Goal: Transaction & Acquisition: Book appointment/travel/reservation

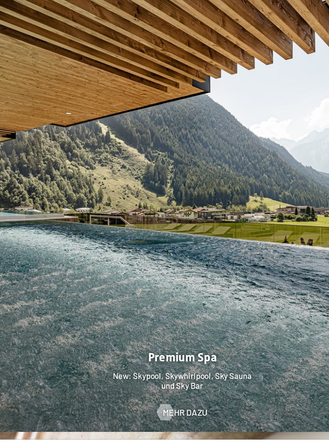
scroll to position [1175, 0]
click at [166, 426] on span "Mehr dazu" at bounding box center [176, 420] width 41 height 11
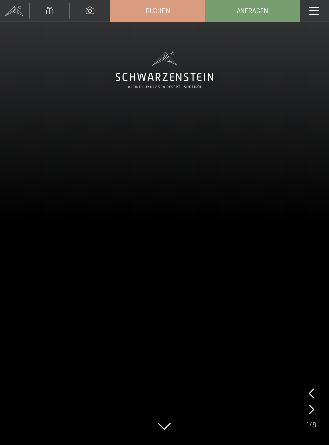
click at [167, 430] on icon at bounding box center [165, 426] width 14 height 7
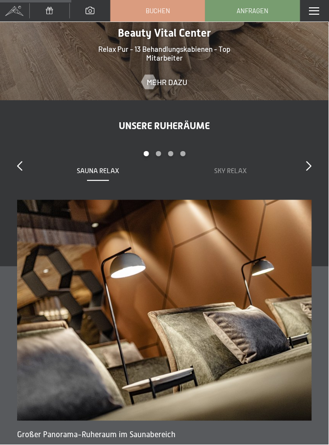
scroll to position [1341, 0]
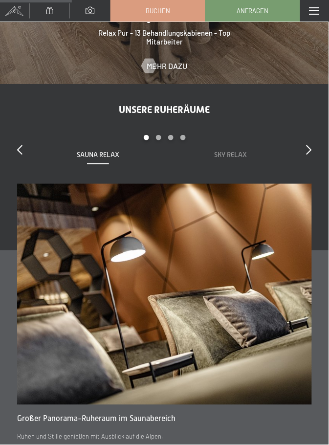
click at [304, 157] on div "slide 1 to 2 of 7 Sauna Relax Sky Relax Feuer Erde Wasser Luft Wolke 7" at bounding box center [164, 159] width 295 height 49
click at [307, 154] on icon at bounding box center [308, 150] width 5 height 10
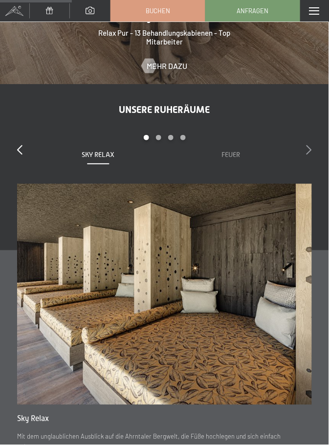
click at [308, 157] on div at bounding box center [308, 150] width 5 height 14
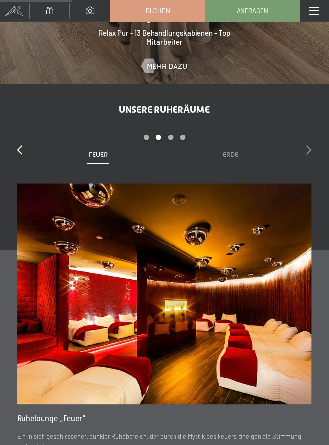
scroll to position [1294, 0]
click at [309, 157] on div at bounding box center [308, 150] width 5 height 14
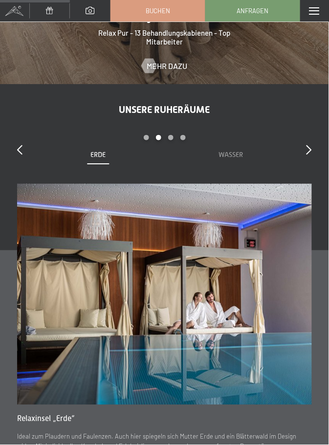
click at [303, 172] on div "slide 4 to 5 of 7 Sauna Relax Sky Relax Feuer Erde Wasser Luft Wolke 7" at bounding box center [164, 159] width 295 height 49
click at [310, 150] on icon at bounding box center [308, 150] width 5 height 10
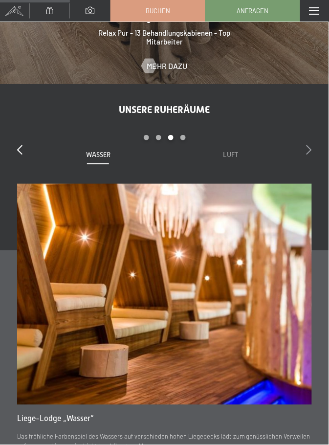
click at [309, 156] on div at bounding box center [308, 150] width 5 height 14
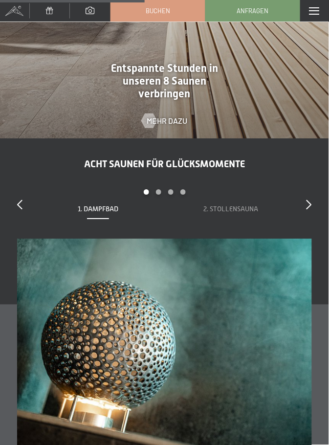
scroll to position [2680, 0]
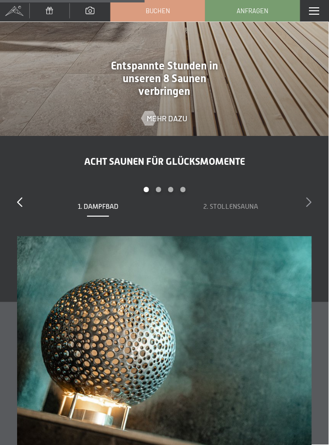
click at [307, 207] on icon at bounding box center [308, 202] width 5 height 10
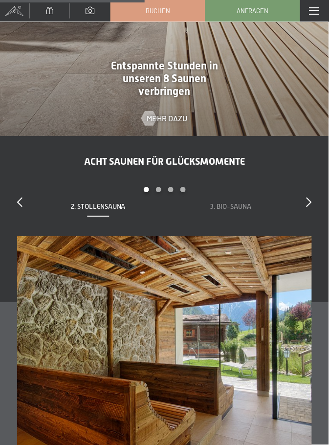
click at [310, 219] on div "slide 2 to 3 of 8 1. Dampfbad 2. Stollensauna 3. Bio-Sauna 4. Event Sauna 5. Kr…" at bounding box center [164, 211] width 295 height 49
click at [307, 207] on icon at bounding box center [308, 202] width 5 height 10
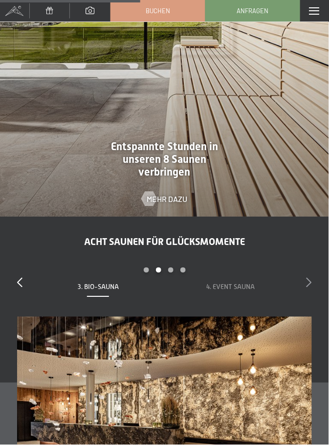
scroll to position [2599, 0]
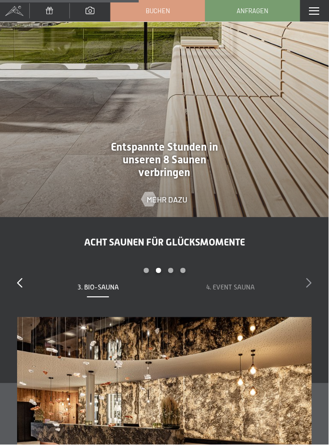
click at [309, 290] on div at bounding box center [308, 284] width 5 height 14
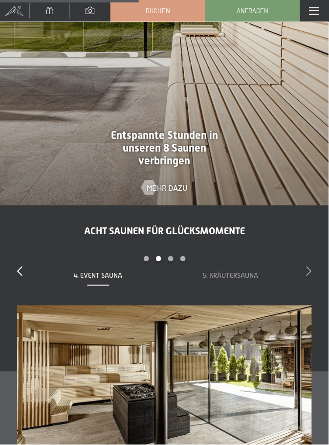
scroll to position [2570, 0]
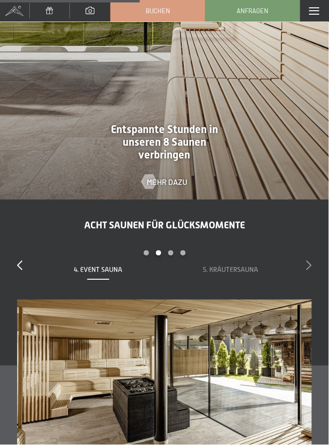
click at [308, 273] on div at bounding box center [308, 266] width 5 height 14
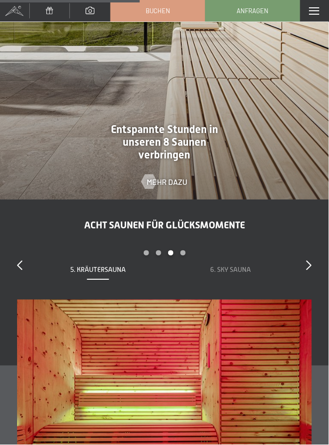
click at [308, 285] on div "slide 5 to 6 of 8 1. Dampfbad 2. Stollensauna 3. Bio-Sauna 4. Event Sauna 5. Kr…" at bounding box center [164, 274] width 295 height 49
click at [311, 273] on div at bounding box center [308, 266] width 5 height 14
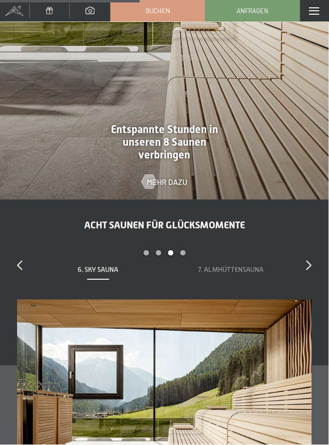
click at [306, 282] on div "slide 6 to 7 of 8 1. Dampfbad 2. Stollensauna 3. Bio-Sauna 4. Event Sauna 5. Kr…" at bounding box center [164, 274] width 295 height 49
click at [309, 273] on div at bounding box center [308, 266] width 5 height 14
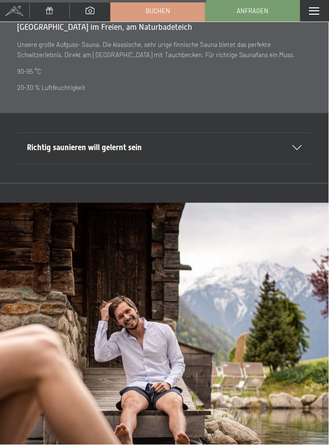
scroll to position [3140, 0]
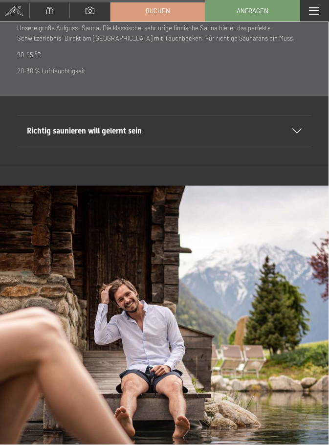
click at [293, 143] on div "Richtig saunieren will gelernt sein" at bounding box center [164, 131] width 275 height 30
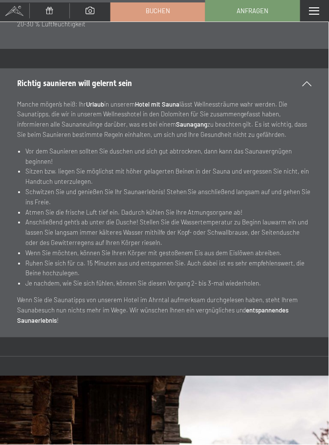
scroll to position [3093, 0]
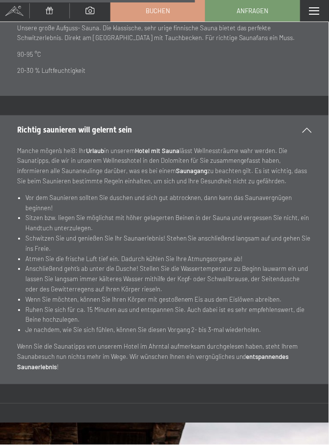
click at [318, 143] on section "Richtig saunieren will gelernt sein Manche mögen’s heiß: Ihr Urlaub in unserem …" at bounding box center [164, 249] width 329 height 269
click at [303, 145] on div "Richtig saunieren will gelernt sein" at bounding box center [164, 130] width 295 height 30
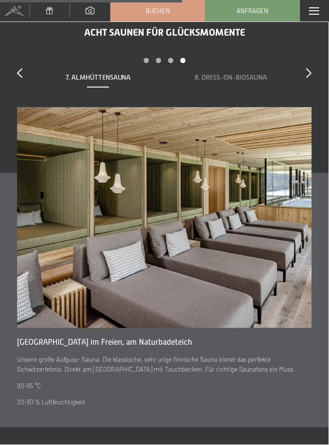
scroll to position [2759, 0]
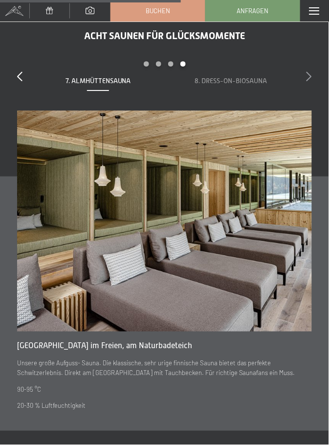
click at [307, 84] on div at bounding box center [308, 77] width 5 height 14
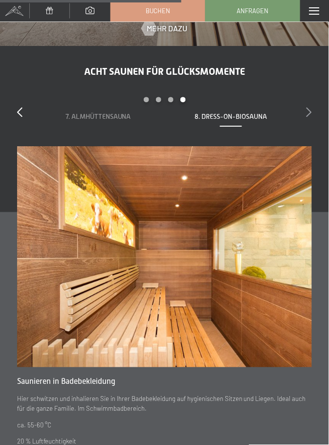
click at [307, 119] on div at bounding box center [308, 113] width 5 height 14
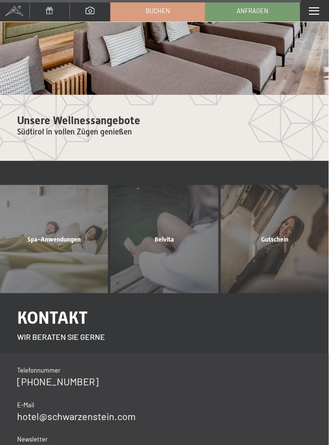
scroll to position [4576, 0]
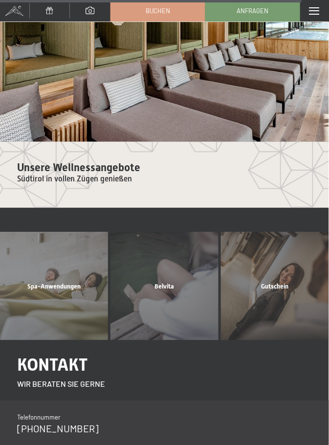
click at [314, 11] on span at bounding box center [314, 10] width 10 height 7
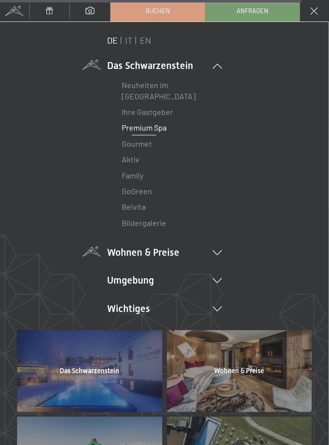
click at [214, 258] on li "Wohnen & Preise Inklusivleistungen Zimmer & Preise Liste Angebote Liste Familie…" at bounding box center [164, 252] width 115 height 14
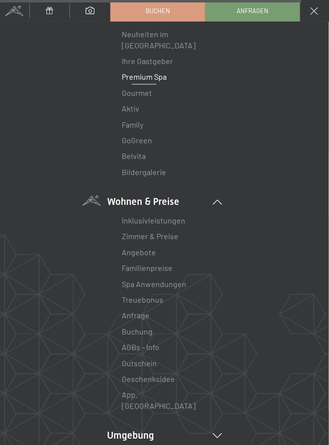
scroll to position [53, 0]
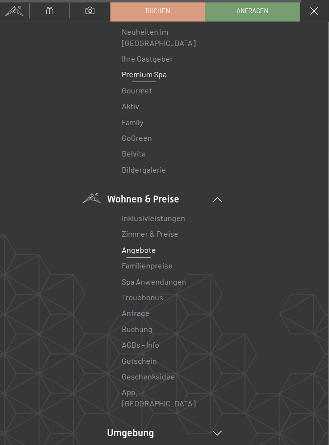
click at [141, 254] on link "Angebote" at bounding box center [139, 249] width 34 height 9
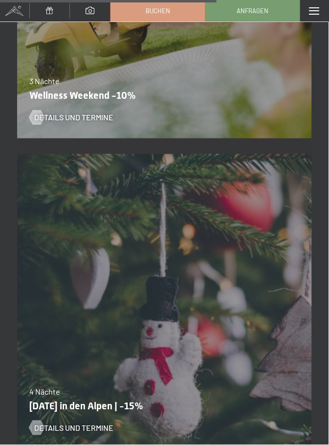
scroll to position [3112, 0]
click at [126, 419] on div "Details und Termine" at bounding box center [158, 420] width 258 height 25
click at [107, 434] on span "Details und Termine" at bounding box center [83, 428] width 79 height 11
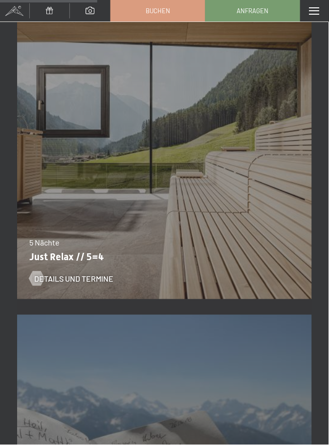
scroll to position [1396, 0]
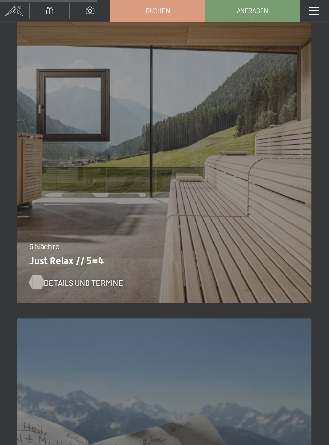
click at [70, 280] on span "Details und Termine" at bounding box center [83, 282] width 79 height 11
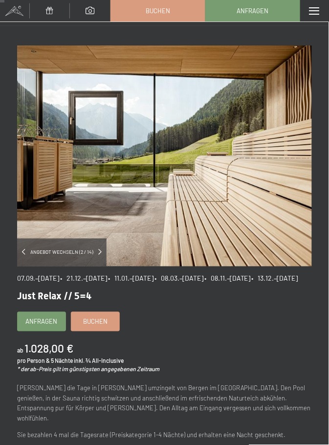
scroll to position [13, 0]
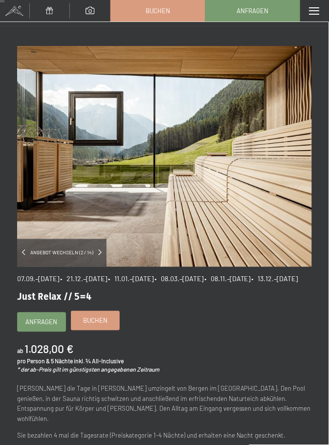
click at [103, 325] on span "Buchen" at bounding box center [95, 320] width 24 height 9
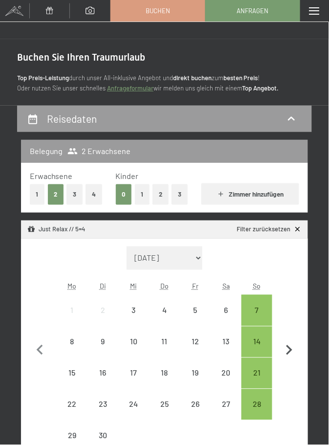
click at [294, 359] on icon "button" at bounding box center [289, 350] width 21 height 21
select select "2025-10-01"
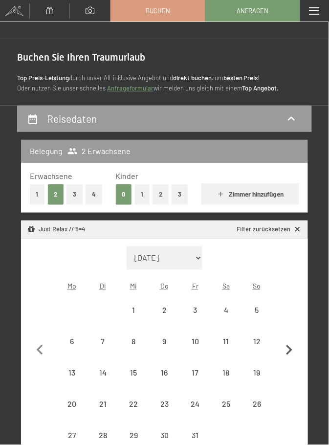
select select "2025-10-01"
click at [295, 354] on icon "button" at bounding box center [289, 350] width 21 height 21
select select "2025-11-01"
click at [291, 353] on icon "button" at bounding box center [289, 350] width 21 height 21
select select "2025-12-01"
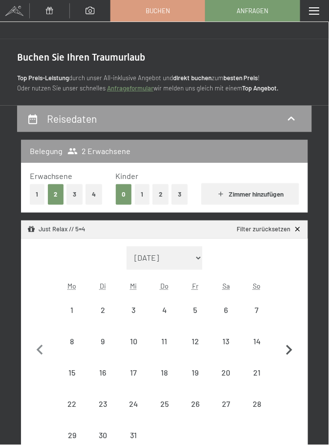
select select "2025-12-01"
click at [262, 383] on div "21" at bounding box center [256, 383] width 29 height 29
select select "[DATE]"
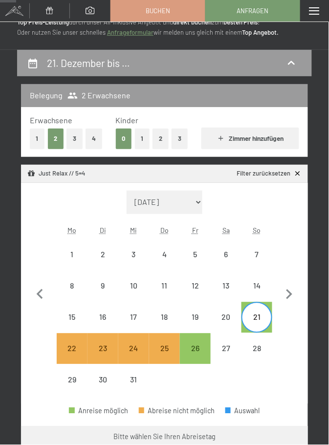
scroll to position [56, 0]
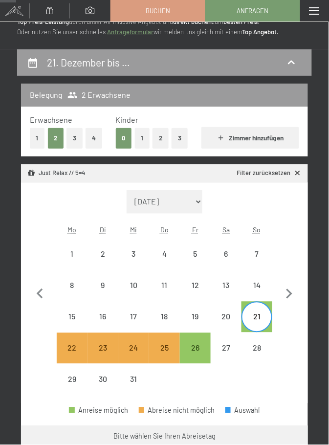
click at [257, 322] on div "21" at bounding box center [256, 327] width 29 height 29
select select "[DATE]"
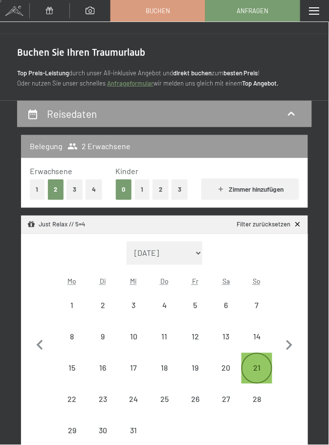
scroll to position [17, 0]
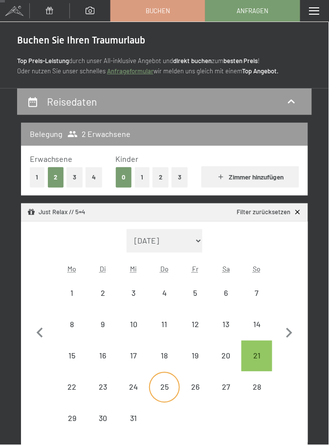
click at [167, 391] on div "25" at bounding box center [164, 397] width 29 height 29
select select "[DATE]"
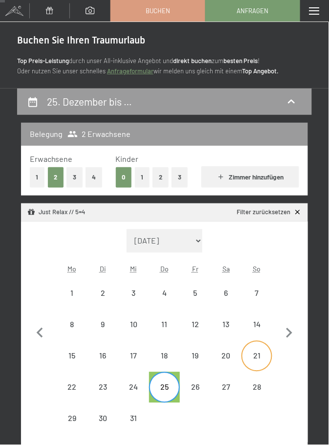
click at [259, 358] on div "21" at bounding box center [256, 366] width 29 height 29
select select "[DATE]"
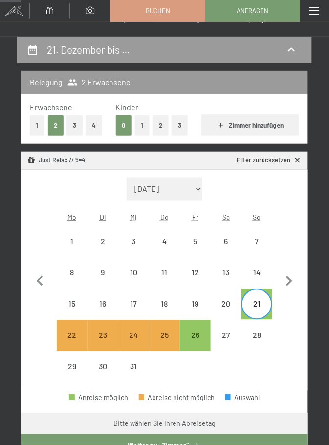
scroll to position [75, 0]
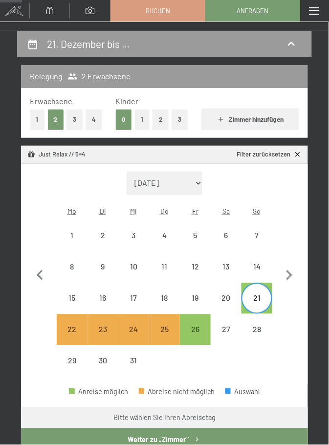
click at [178, 444] on button "Weiter zu „Zimmer“" at bounding box center [164, 439] width 287 height 22
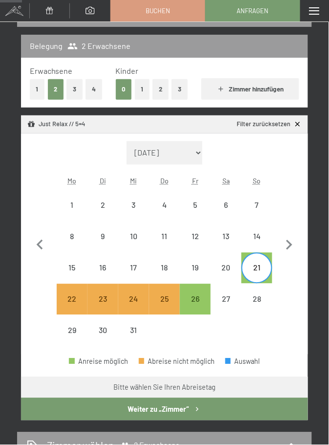
select select "[DATE]"
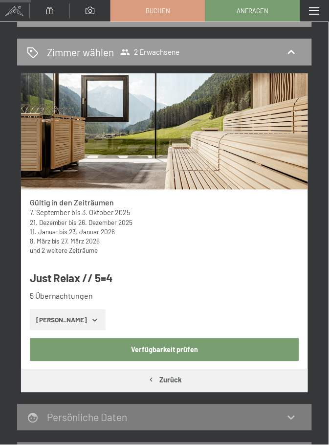
click at [91, 323] on icon "button" at bounding box center [95, 320] width 8 height 8
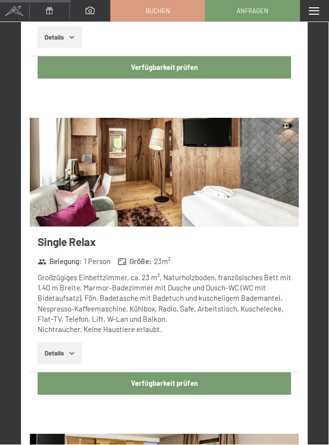
scroll to position [1111, 0]
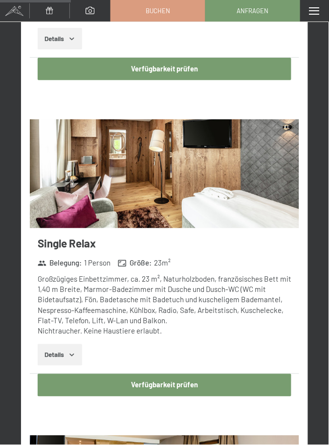
click at [68, 344] on button "Details" at bounding box center [60, 354] width 44 height 21
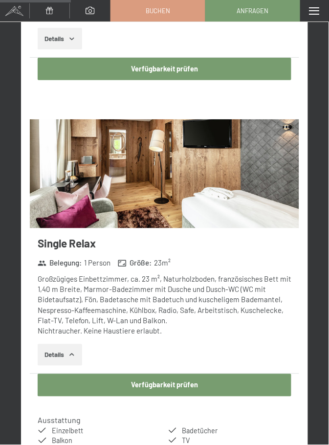
click at [181, 374] on button "Verfügbarkeit prüfen" at bounding box center [165, 385] width 254 height 22
select select "[DATE]"
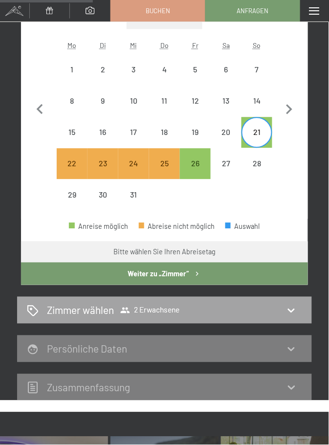
click at [291, 313] on icon at bounding box center [291, 310] width 12 height 12
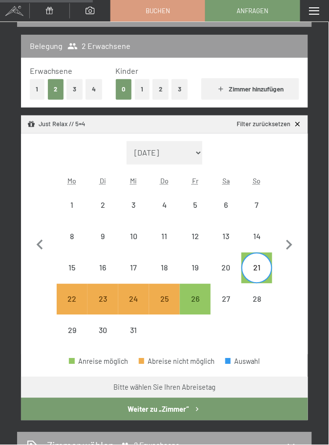
select select "[DATE]"
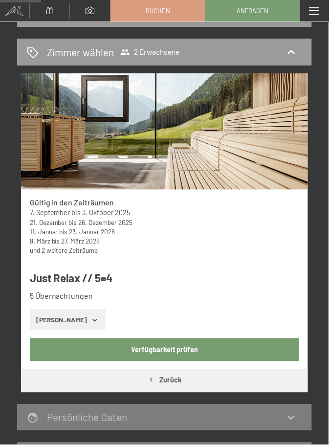
click at [84, 324] on button "[PERSON_NAME]" at bounding box center [68, 319] width 76 height 21
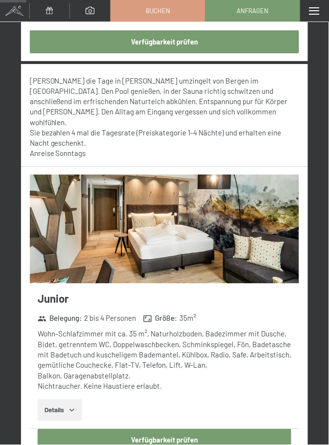
click at [192, 429] on button "Verfügbarkeit prüfen" at bounding box center [165, 440] width 254 height 22
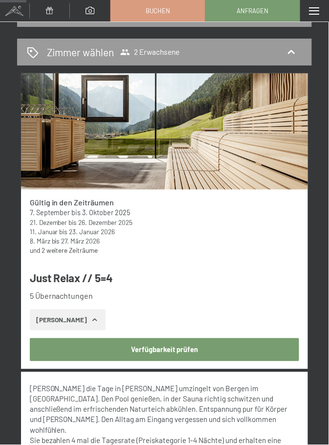
select select "[DATE]"
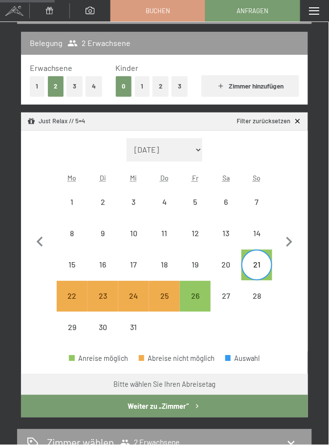
scroll to position [148, 0]
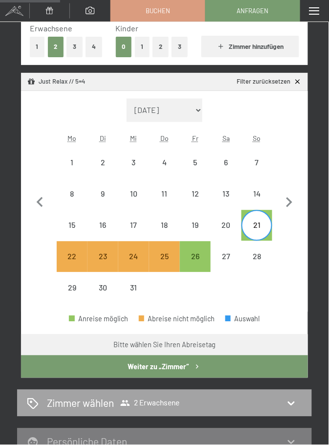
click at [293, 408] on icon at bounding box center [291, 403] width 12 height 12
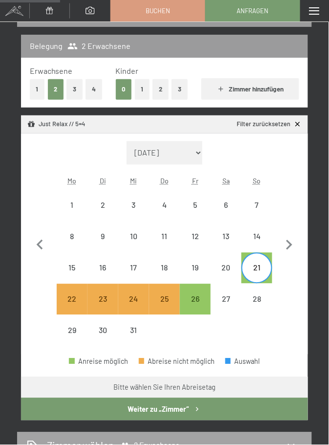
select select "[DATE]"
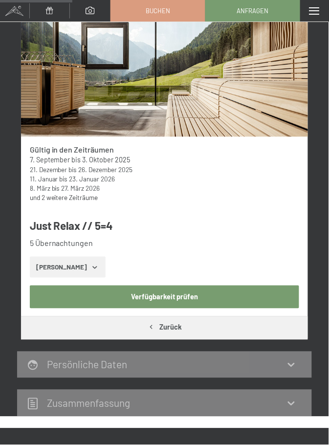
scroll to position [164, 0]
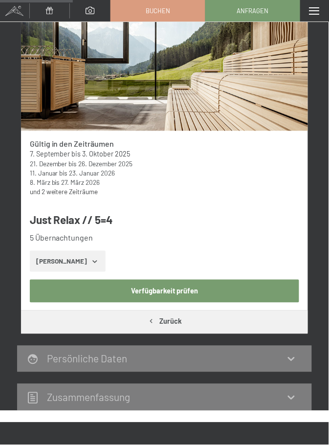
click at [187, 296] on button "Verfügbarkeit prüfen" at bounding box center [165, 290] width 270 height 22
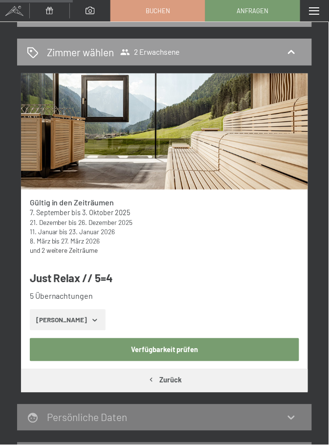
select select "[DATE]"
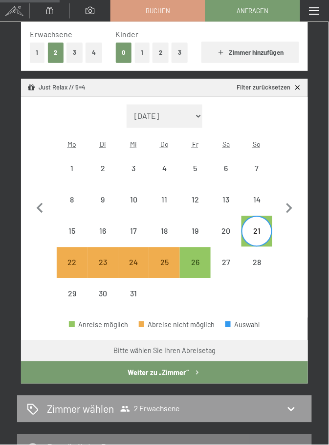
scroll to position [141, 0]
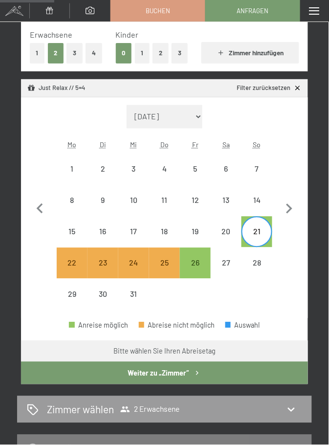
click at [190, 378] on button "Weiter zu „Zimmer“" at bounding box center [164, 373] width 287 height 22
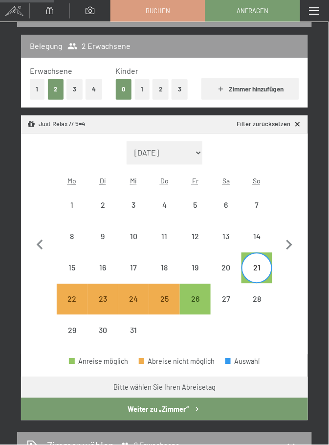
select select "[DATE]"
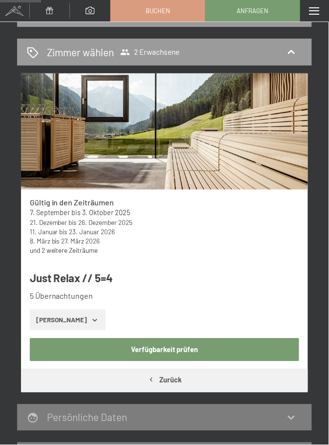
scroll to position [101, 0]
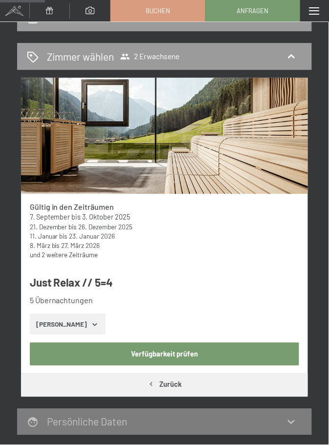
click at [82, 331] on button "[PERSON_NAME]" at bounding box center [68, 324] width 76 height 21
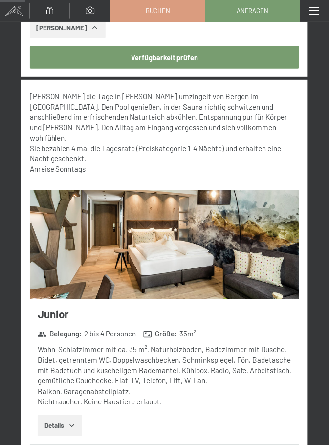
scroll to position [398, 0]
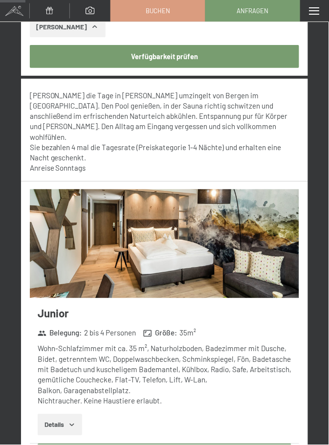
click at [172, 359] on div "Wohn-Schlafzimmer mit ca. 35 m², Naturholzboden, Badezimmer mit Dusche, Bidet, …" at bounding box center [168, 374] width 261 height 63
click at [168, 328] on strong "Größe :" at bounding box center [160, 333] width 34 height 10
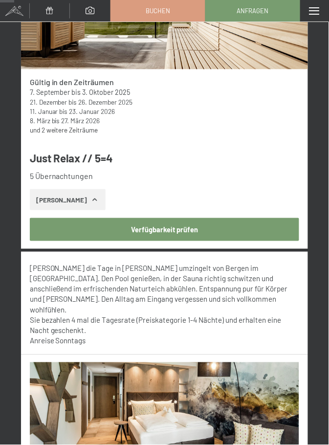
scroll to position [226, 0]
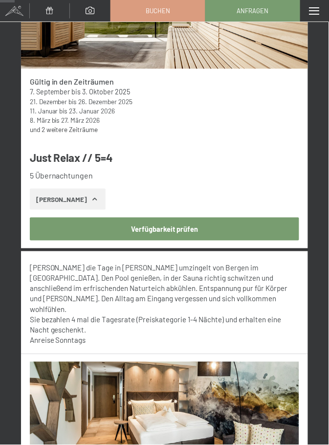
click at [231, 408] on img at bounding box center [165, 416] width 270 height 109
click at [319, 12] on span at bounding box center [314, 10] width 10 height 7
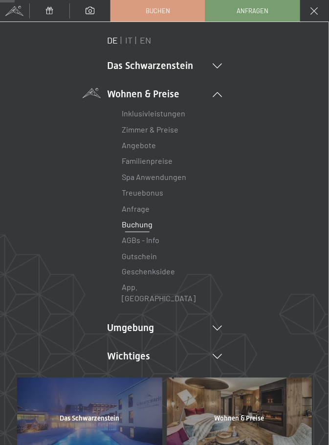
click at [323, 12] on div "Menü" at bounding box center [314, 10] width 29 height 21
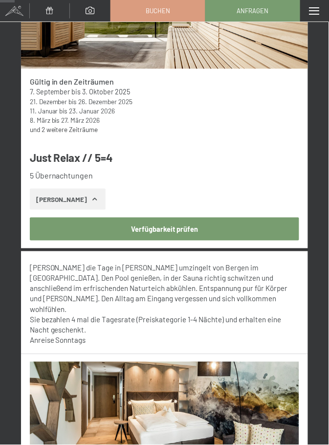
click at [172, 235] on button "Verfügbarkeit prüfen" at bounding box center [165, 228] width 270 height 22
select select "[DATE]"
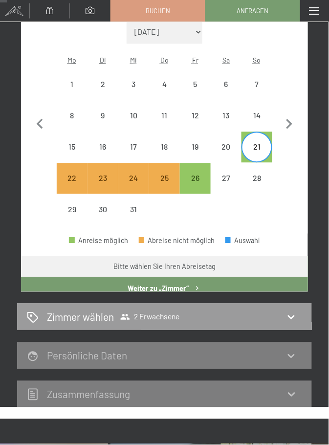
scroll to position [105, 0]
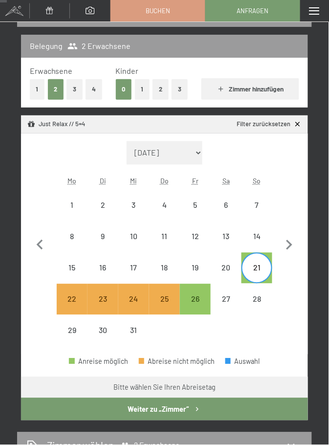
click at [283, 419] on button "Weiter zu „Zimmer“" at bounding box center [164, 409] width 287 height 22
select select "[DATE]"
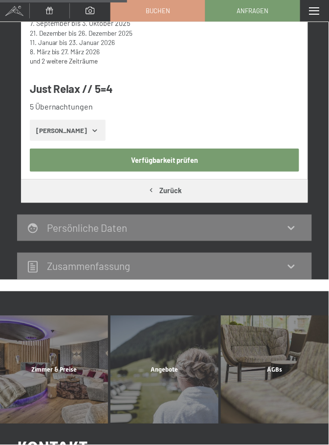
scroll to position [297, 0]
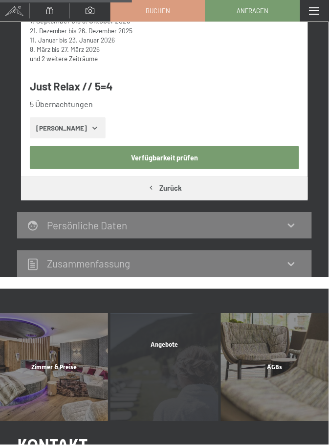
click at [185, 378] on div "Angebote Mehr erfahren" at bounding box center [164, 367] width 110 height 108
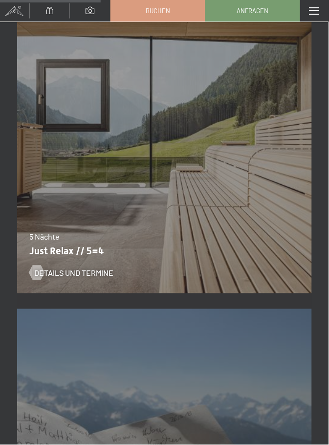
scroll to position [1406, 0]
click at [215, 268] on div "Details und Termine" at bounding box center [158, 265] width 258 height 25
click at [77, 278] on span "Details und Termine" at bounding box center [83, 272] width 79 height 11
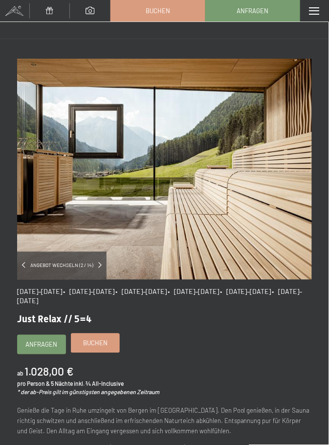
click at [103, 347] on span "Buchen" at bounding box center [95, 343] width 24 height 9
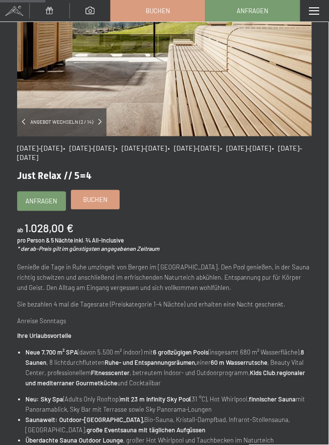
scroll to position [146, 0]
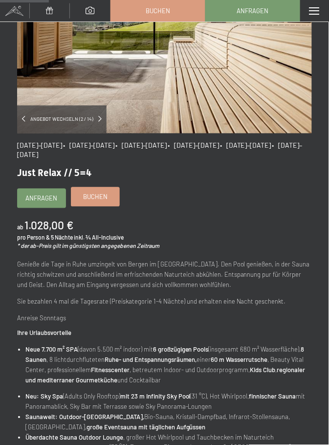
click at [94, 198] on span "Buchen" at bounding box center [95, 197] width 24 height 9
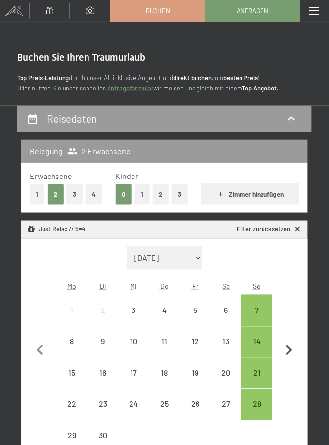
click at [291, 353] on icon "button" at bounding box center [289, 350] width 21 height 21
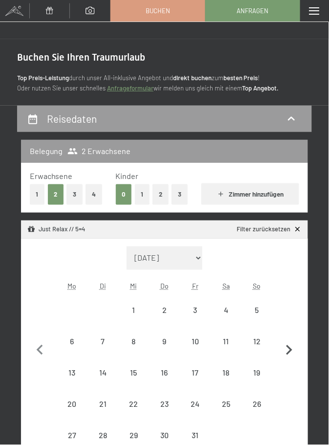
select select "[DATE]"
click at [292, 352] on icon "button" at bounding box center [289, 350] width 21 height 21
select select "[DATE]"
click at [288, 356] on icon "button" at bounding box center [289, 350] width 21 height 21
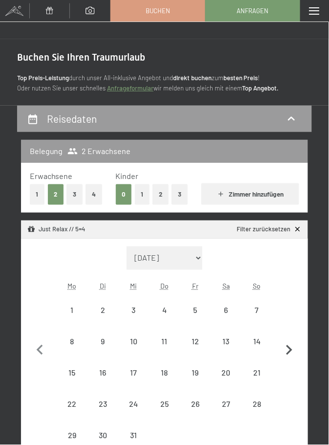
select select "[DATE]"
click at [263, 377] on div "21" at bounding box center [256, 383] width 29 height 29
select select "[DATE]"
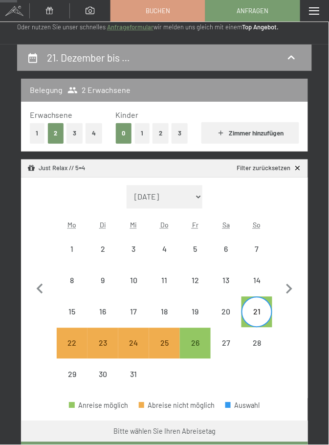
scroll to position [62, 0]
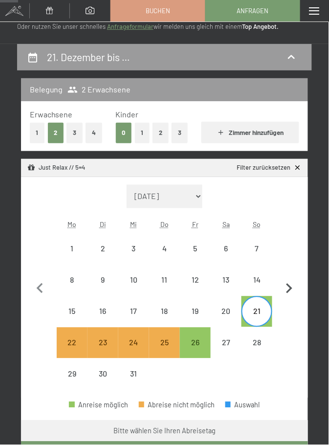
click at [295, 292] on icon "button" at bounding box center [289, 289] width 21 height 21
select select "[DATE]"
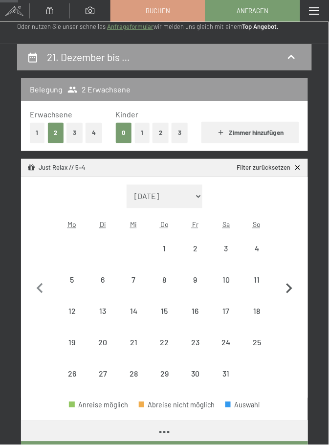
select select "[DATE]"
click at [34, 296] on icon "button" at bounding box center [40, 289] width 21 height 21
select select "[DATE]"
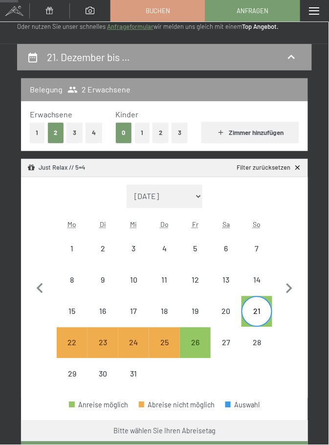
click at [253, 315] on div "21" at bounding box center [256, 321] width 29 height 29
select select "[DATE]"
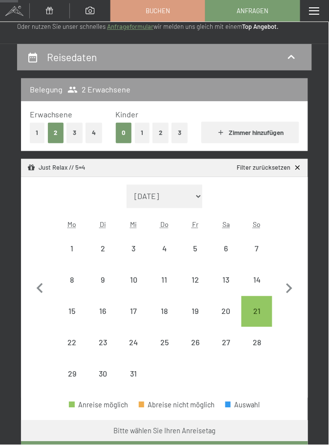
click at [181, 444] on button "Weiter zu „Zimmer“" at bounding box center [164, 452] width 287 height 22
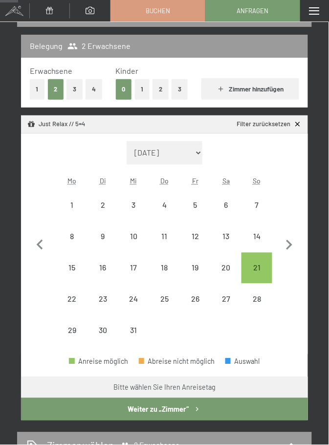
select select "[DATE]"
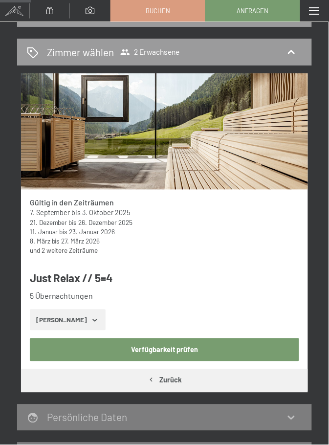
click at [174, 385] on button "Zurück" at bounding box center [164, 380] width 287 height 22
select select "[DATE]"
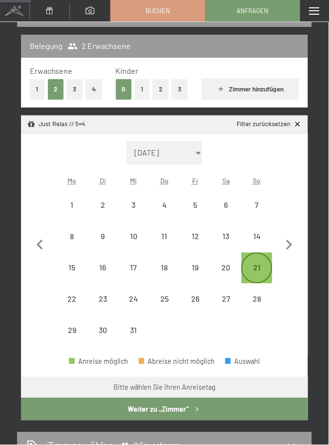
click at [264, 271] on div "21" at bounding box center [256, 278] width 29 height 29
select select "[DATE]"
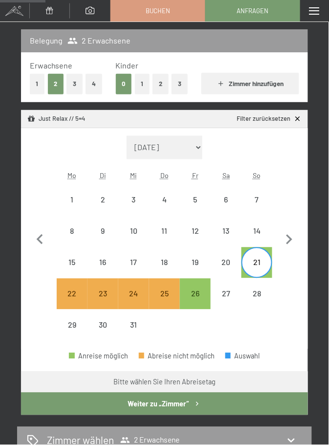
scroll to position [111, 0]
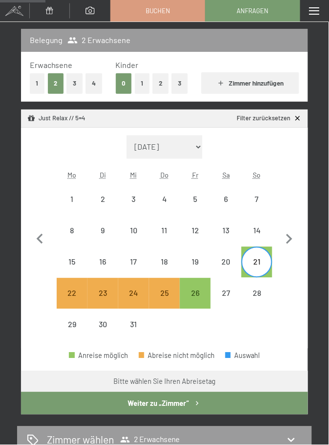
click at [259, 268] on div "21" at bounding box center [256, 272] width 29 height 29
select select "[DATE]"
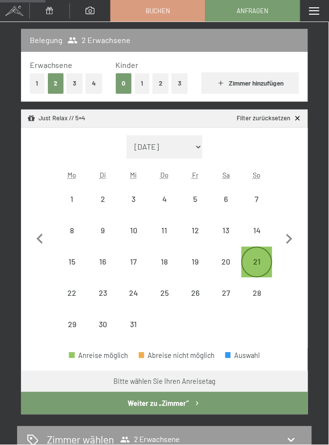
click at [259, 269] on div "21" at bounding box center [256, 272] width 29 height 29
select select "[DATE]"
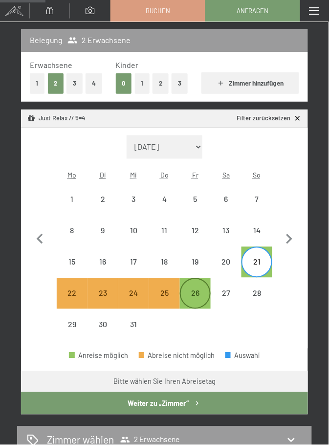
click at [197, 295] on div "26" at bounding box center [195, 303] width 29 height 29
select select "[DATE]"
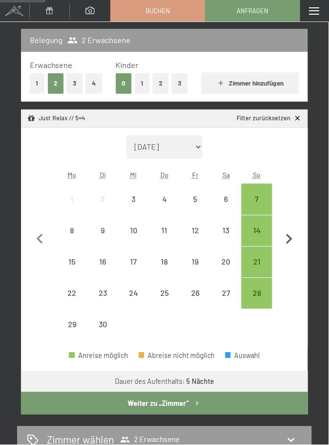
click at [287, 243] on icon "button" at bounding box center [289, 239] width 21 height 21
select select "[DATE]"
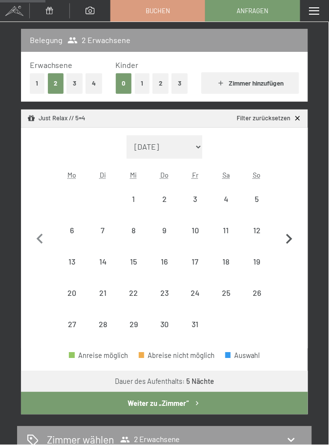
click at [290, 241] on icon "button" at bounding box center [289, 239] width 6 height 10
select select "[DATE]"
click at [291, 245] on icon "button" at bounding box center [289, 239] width 21 height 21
select select "[DATE]"
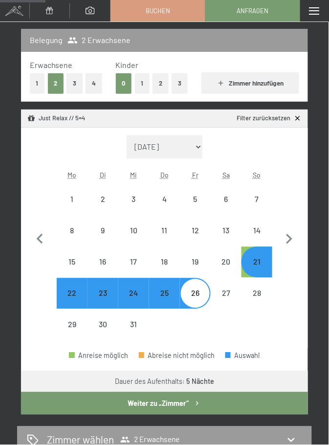
click at [180, 410] on button "Weiter zu „Zimmer“" at bounding box center [164, 403] width 287 height 22
select select "[DATE]"
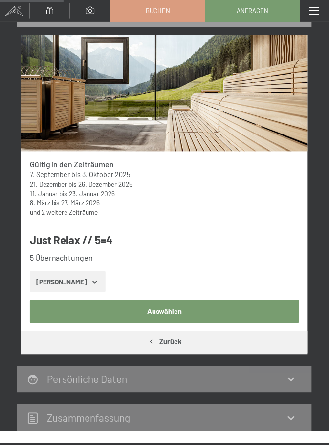
scroll to position [143, 0]
click at [91, 281] on icon "button" at bounding box center [95, 282] width 8 height 8
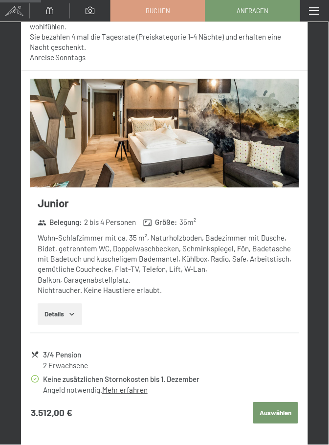
click at [278, 402] on button "Auswählen" at bounding box center [275, 412] width 45 height 21
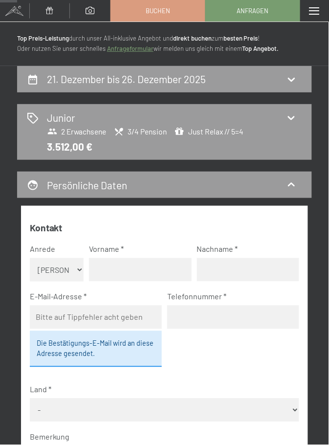
scroll to position [0, 0]
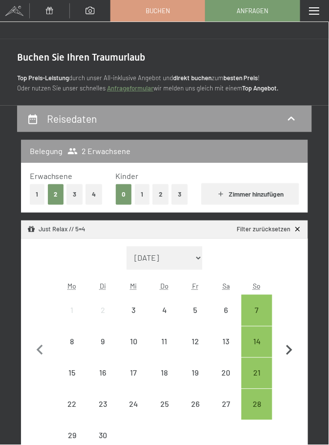
click at [291, 355] on icon "button" at bounding box center [289, 350] width 21 height 21
select select "[DATE]"
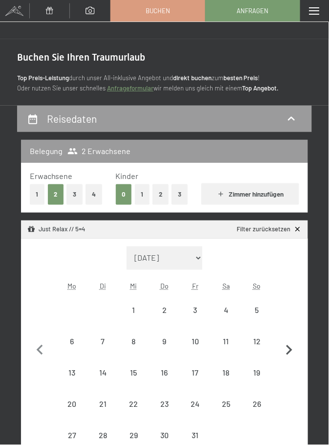
select select "[DATE]"
click at [290, 355] on icon "button" at bounding box center [289, 350] width 21 height 21
select select "[DATE]"
click at [287, 355] on icon "button" at bounding box center [289, 350] width 21 height 21
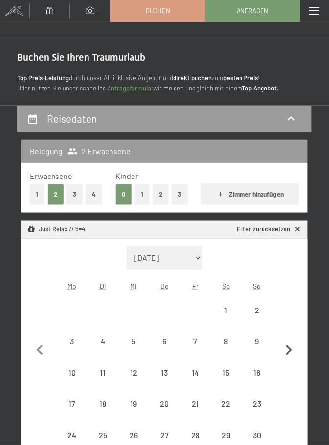
select select "[DATE]"
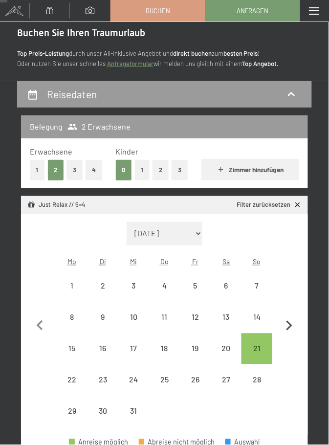
scroll to position [27, 0]
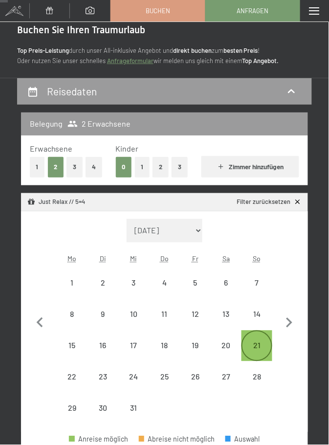
click at [258, 353] on div "21" at bounding box center [256, 356] width 29 height 29
select select "[DATE]"
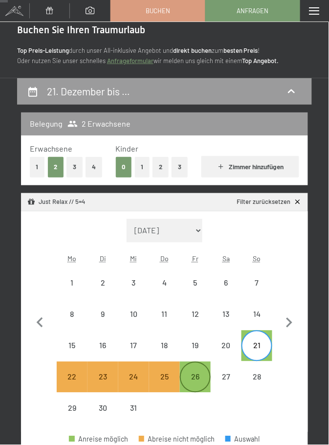
click at [197, 379] on div "26" at bounding box center [195, 387] width 29 height 29
select select "[DATE]"
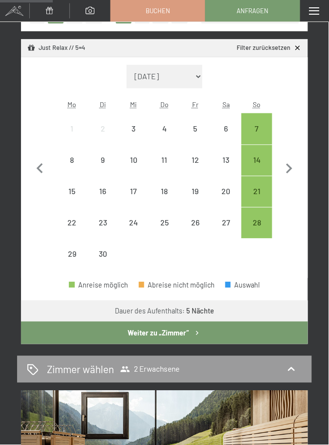
scroll to position [182, 0]
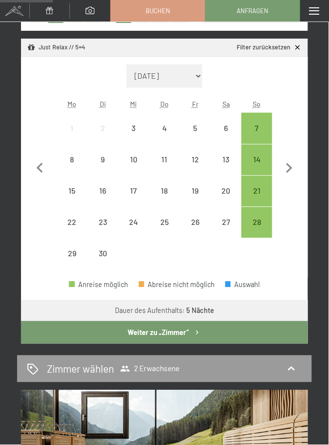
click at [184, 337] on button "Weiter zu „Zimmer“" at bounding box center [164, 332] width 287 height 22
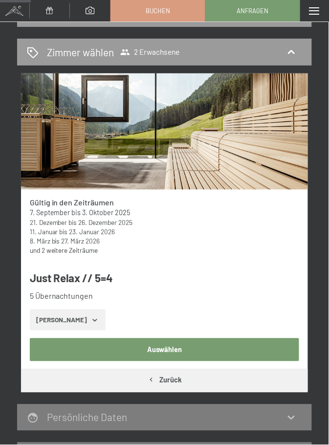
click at [91, 322] on icon "button" at bounding box center [95, 320] width 8 height 8
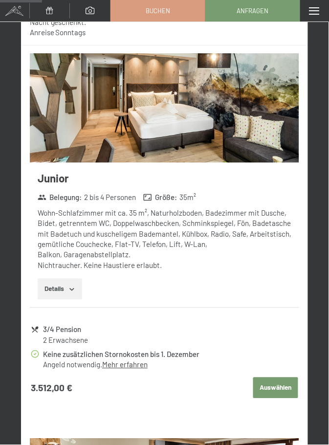
scroll to position [524, 0]
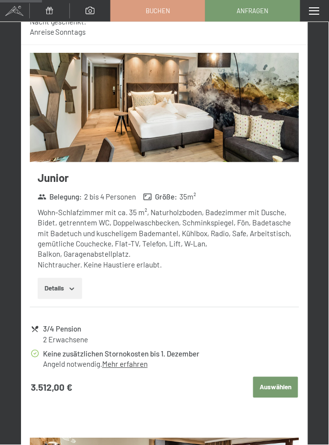
click at [128, 360] on link "Mehr erfahren" at bounding box center [124, 364] width 45 height 9
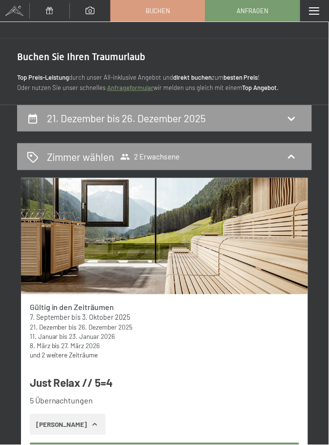
scroll to position [0, 0]
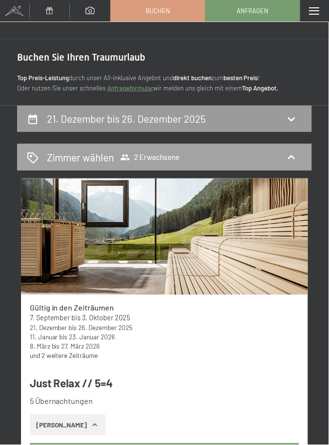
click at [296, 162] on icon at bounding box center [291, 157] width 12 height 12
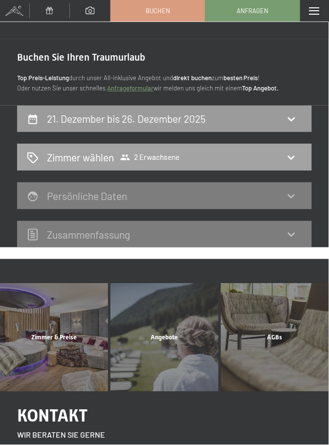
click at [290, 164] on div "Zimmer wählen 2 Erwachsene" at bounding box center [164, 157] width 275 height 14
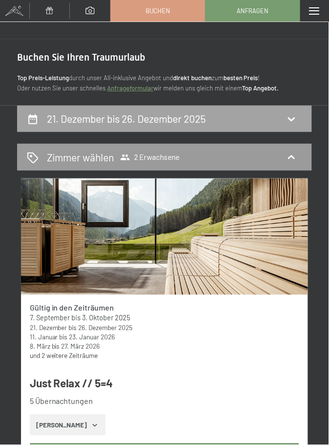
click at [291, 126] on div "21. Dezember bis 26. Dezember 2025" at bounding box center [164, 119] width 295 height 27
select select "[DATE]"
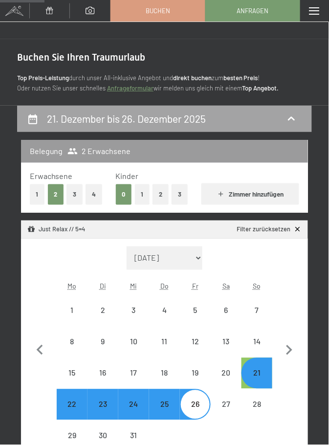
scroll to position [105, 0]
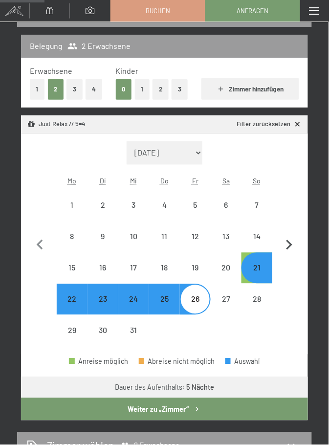
click at [293, 248] on icon "button" at bounding box center [289, 245] width 21 height 21
select select "[DATE]"
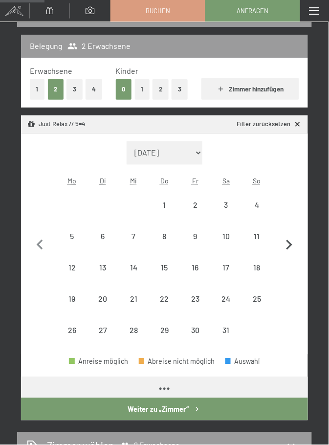
click at [292, 253] on icon "button" at bounding box center [289, 245] width 21 height 21
select select "[DATE]"
click at [40, 252] on icon "button" at bounding box center [40, 245] width 21 height 21
select select "[DATE]"
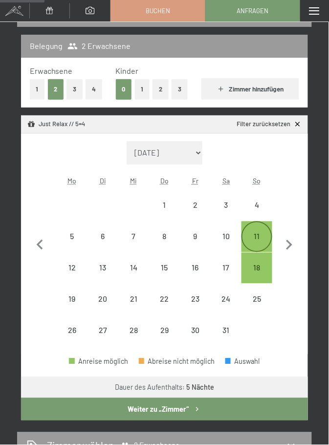
click at [260, 246] on div "11" at bounding box center [256, 247] width 29 height 29
select select "[DATE]"
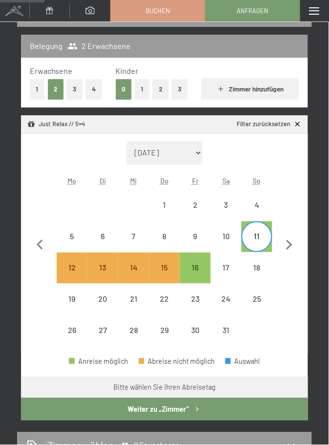
click at [262, 241] on div "11" at bounding box center [256, 247] width 29 height 29
select select "[DATE]"
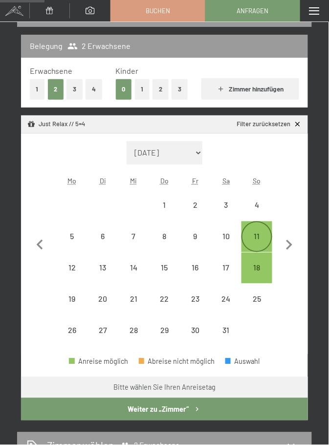
click at [261, 243] on div "11" at bounding box center [256, 247] width 29 height 29
select select "[DATE]"
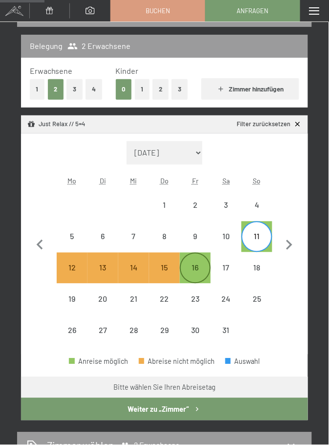
click at [199, 272] on div "16" at bounding box center [195, 278] width 29 height 29
select select "[DATE]"
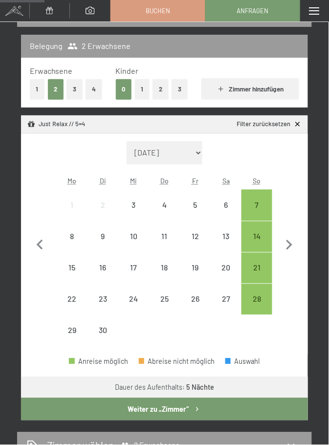
click at [180, 413] on button "Weiter zu „Zimmer“" at bounding box center [164, 409] width 287 height 22
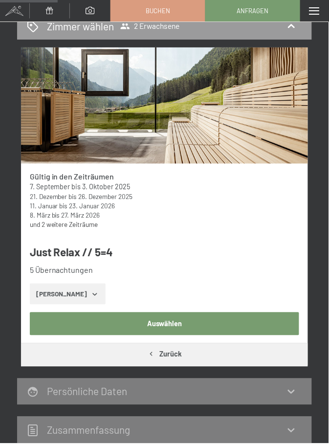
scroll to position [130, 0]
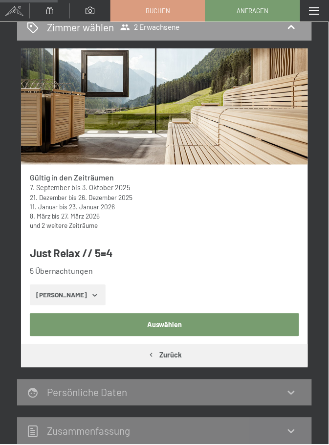
click at [171, 328] on button "Auswählen" at bounding box center [165, 324] width 270 height 22
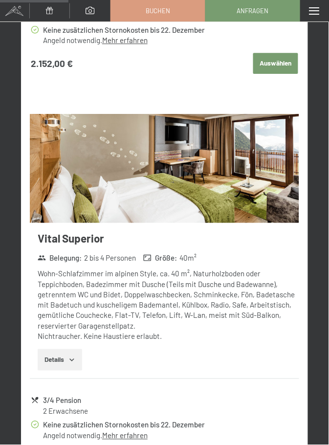
scroll to position [850, 0]
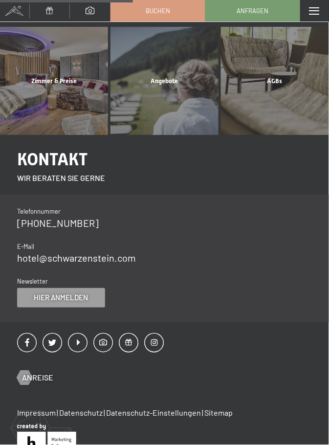
scroll to position [105, 0]
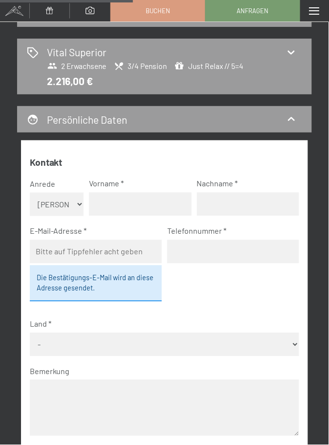
click at [78, 203] on select "Keine Angabe Frau [PERSON_NAME]" at bounding box center [57, 204] width 54 height 23
select select "m"
click at [30, 193] on select "Keine Angabe Frau [PERSON_NAME]" at bounding box center [57, 204] width 54 height 23
click at [128, 204] on input "text" at bounding box center [140, 204] width 103 height 23
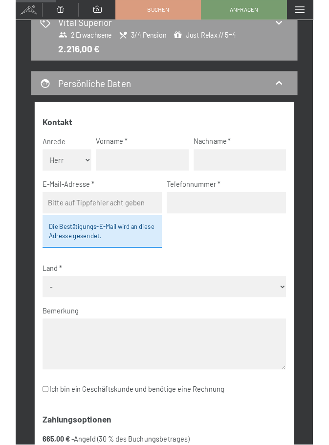
scroll to position [145, 0]
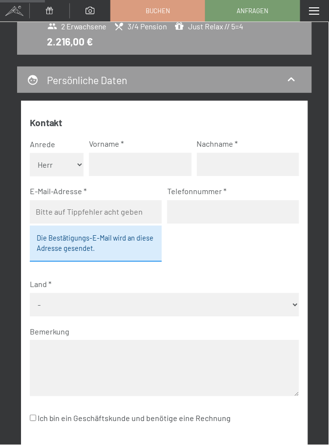
click at [114, 164] on span "Einwilligung Marketing*" at bounding box center [110, 164] width 81 height 10
click at [65, 164] on input "Einwilligung Marketing*" at bounding box center [60, 164] width 10 height 10
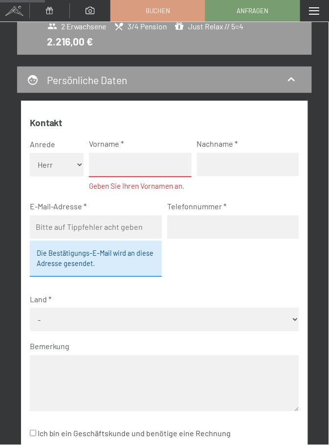
click at [100, 168] on span "Einwilligung Marketing*" at bounding box center [110, 164] width 81 height 10
click at [65, 168] on input "Einwilligung Marketing*" at bounding box center [60, 164] width 10 height 10
click at [117, 165] on span "Einwilligung Marketing*" at bounding box center [110, 164] width 81 height 10
click at [65, 165] on input "Einwilligung Marketing*" at bounding box center [60, 164] width 10 height 10
checkbox input "false"
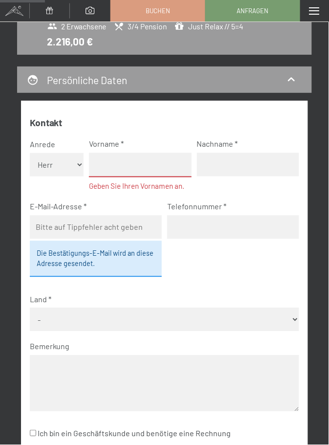
click at [166, 168] on input "text" at bounding box center [140, 165] width 103 height 24
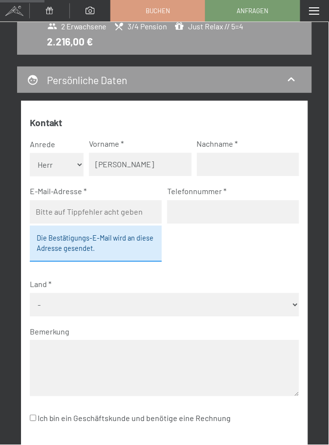
type input "[PERSON_NAME]"
click at [215, 165] on input "text" at bounding box center [248, 164] width 103 height 23
type input "Hochstetter"
click at [45, 215] on input "email" at bounding box center [96, 211] width 132 height 23
type input "[EMAIL_ADDRESS][DOMAIN_NAME]"
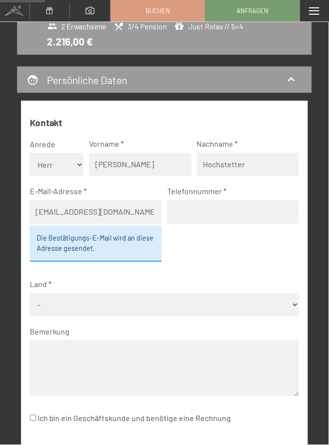
click at [195, 215] on input "tel" at bounding box center [233, 211] width 132 height 23
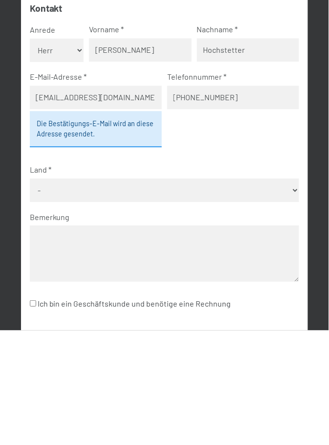
type input "[PHONE_NUMBER]"
click at [293, 309] on select "- [GEOGRAPHIC_DATA] [GEOGRAPHIC_DATA] [GEOGRAPHIC_DATA] [GEOGRAPHIC_DATA] [GEOG…" at bounding box center [165, 304] width 270 height 23
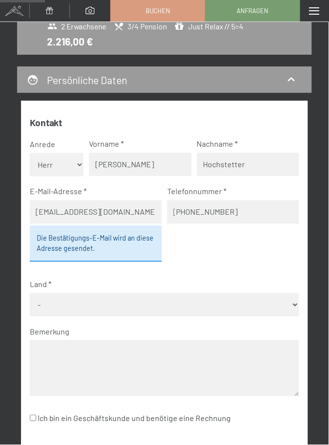
click at [296, 306] on select "- [GEOGRAPHIC_DATA] [GEOGRAPHIC_DATA] [GEOGRAPHIC_DATA] [GEOGRAPHIC_DATA] [GEOG…" at bounding box center [165, 304] width 270 height 23
select select "DEU"
click at [30, 293] on select "- [GEOGRAPHIC_DATA] [GEOGRAPHIC_DATA] [GEOGRAPHIC_DATA] [GEOGRAPHIC_DATA] [GEOG…" at bounding box center [165, 304] width 270 height 23
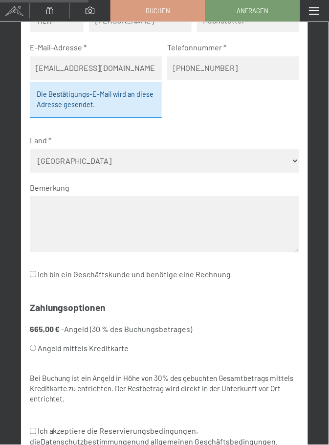
scroll to position [288, 0]
click at [35, 347] on input "Angeld mittels Kreditkarte" at bounding box center [33, 348] width 6 height 6
radio input "true"
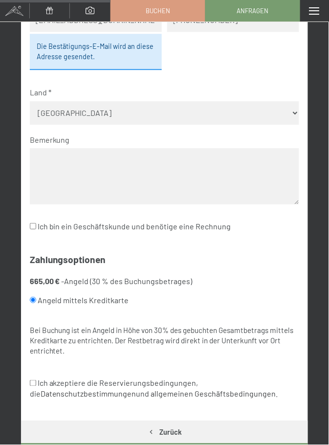
scroll to position [338, 0]
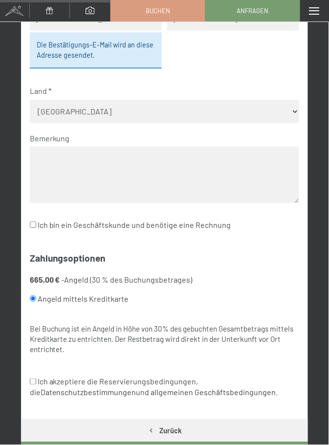
click at [34, 384] on input "Ich akzeptiere die Reservierungsbedingungen, die Datenschutzbestimmungen und al…" at bounding box center [33, 381] width 6 height 6
checkbox input "true"
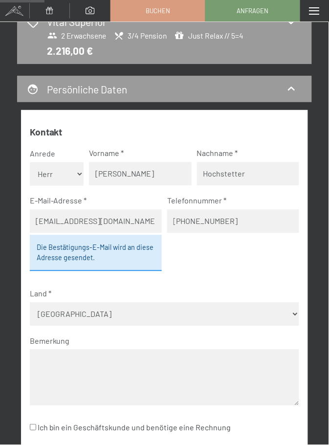
scroll to position [135, 0]
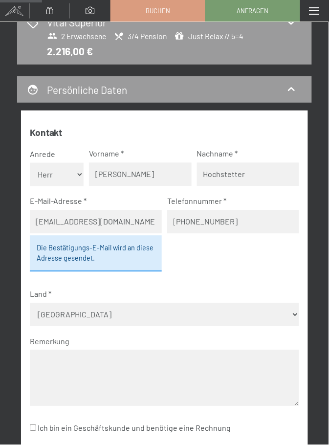
click at [76, 178] on select "Keine Angabe Frau [PERSON_NAME]" at bounding box center [57, 174] width 54 height 23
select select "f"
click at [30, 163] on select "Keine Angabe Frau [PERSON_NAME]" at bounding box center [57, 174] width 54 height 23
click at [116, 177] on input "[PERSON_NAME]" at bounding box center [140, 174] width 103 height 23
type input "U"
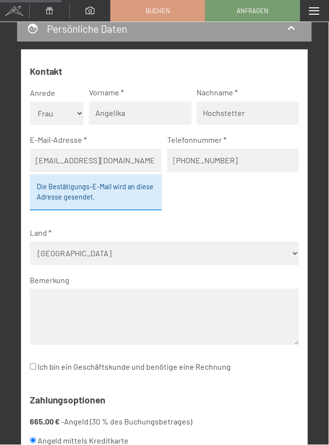
scroll to position [196, 0]
type input "Angelika"
click at [56, 301] on textarea at bounding box center [165, 316] width 270 height 56
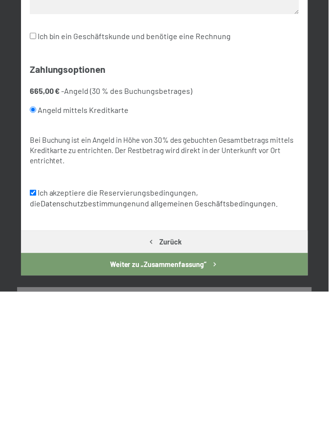
scroll to position [384, 0]
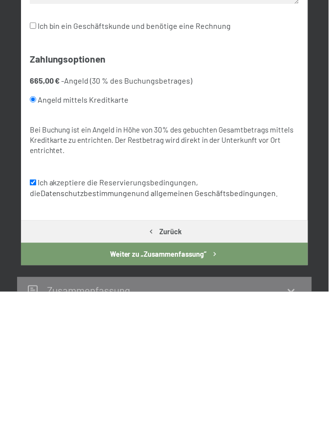
type textarea "Der Aufenthalt ist das Geburtstagsgeschenk für meinen [PERSON_NAME]"
click at [200, 406] on button "Weiter zu „Zusammen­fassung“" at bounding box center [164, 407] width 287 height 22
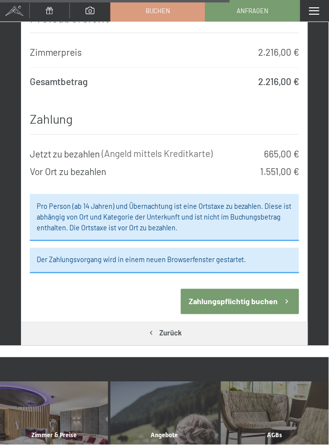
scroll to position [1188, 0]
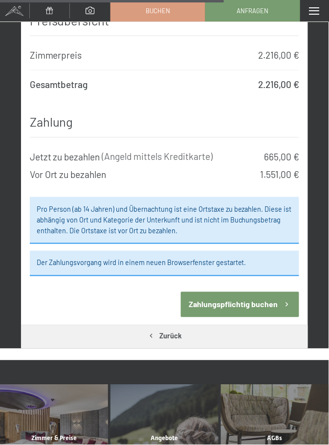
click at [275, 306] on button "Zahlungspflichtig buchen" at bounding box center [240, 304] width 118 height 25
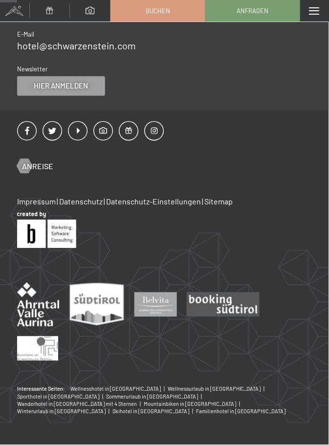
scroll to position [105, 0]
